Goal: Browse casually

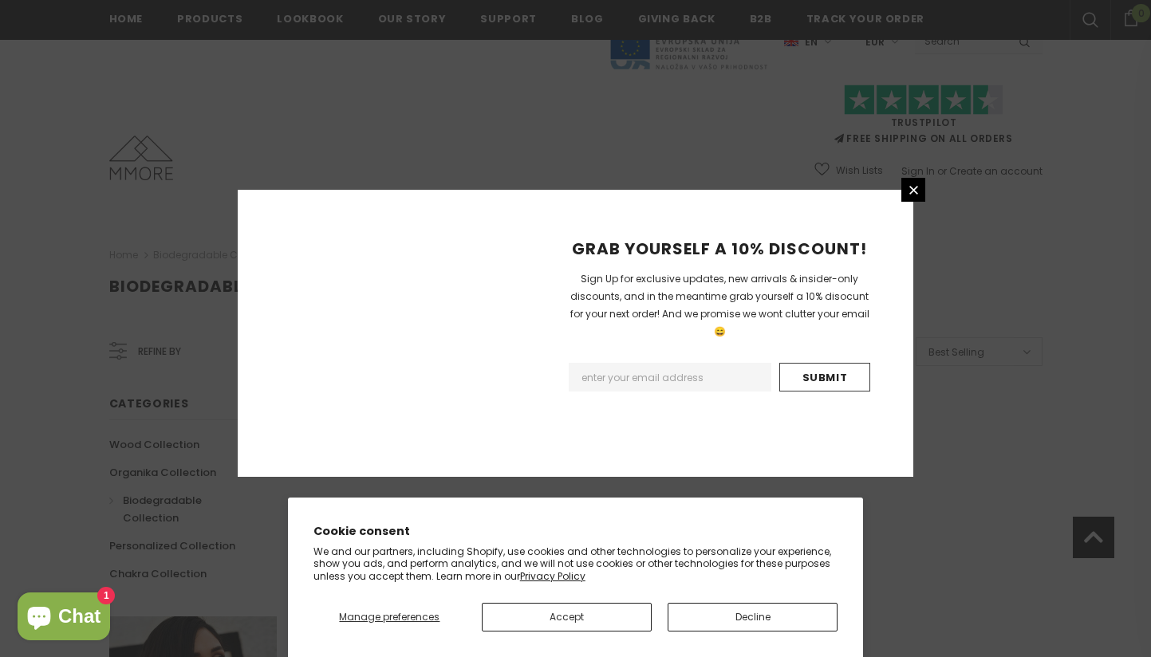
scroll to position [977, 0]
